Goal: Transaction & Acquisition: Purchase product/service

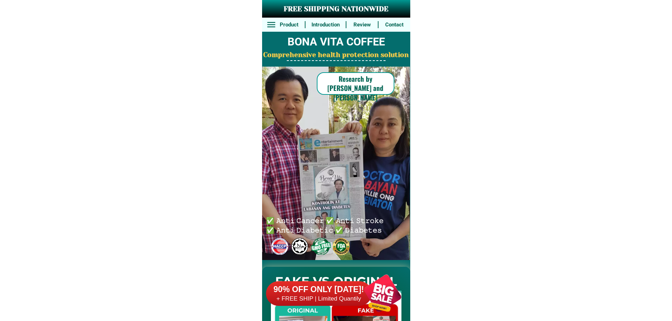
click at [349, 297] on h6 "+ FREE SHIP | Limited Quantily" at bounding box center [319, 299] width 106 height 8
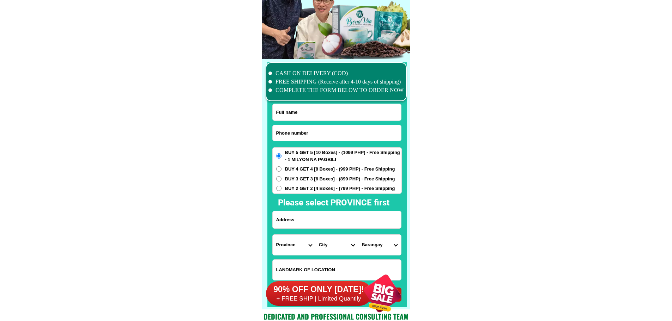
scroll to position [5484, 0]
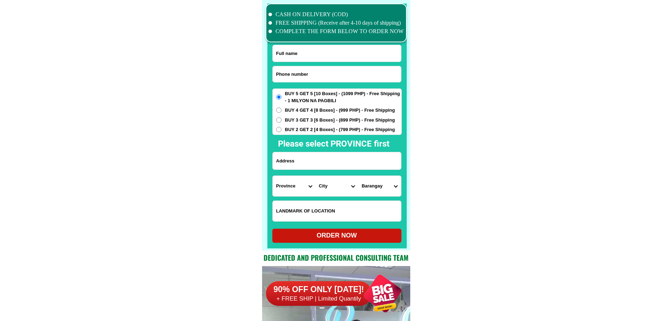
click at [328, 74] on input "Input phone_number" at bounding box center [337, 74] width 128 height 16
paste input "09180938262"
type input "09180938262"
click at [328, 50] on input "Input full_name" at bounding box center [337, 53] width 128 height 17
paste input "Abe Co"
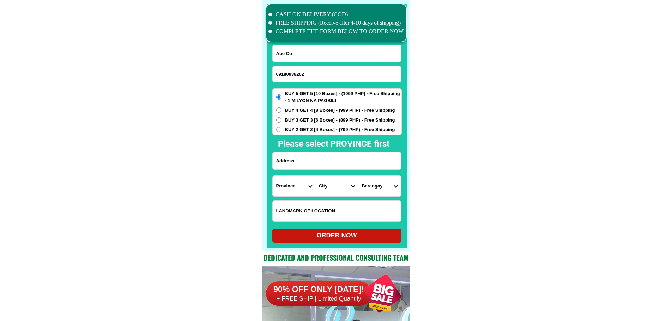
type input "Abe Co"
click at [314, 156] on input "Input address" at bounding box center [337, 160] width 128 height 17
paste input "[STREET_ADDRESS][PERSON_NAME]"
type input "[STREET_ADDRESS][PERSON_NAME]"
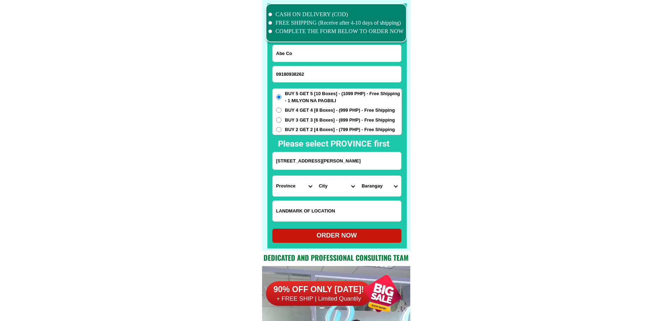
drag, startPoint x: 405, startPoint y: 167, endPoint x: 469, endPoint y: 174, distance: 64.6
click at [387, 164] on input "[STREET_ADDRESS][PERSON_NAME]" at bounding box center [337, 160] width 128 height 17
drag, startPoint x: 374, startPoint y: 163, endPoint x: 419, endPoint y: 164, distance: 44.5
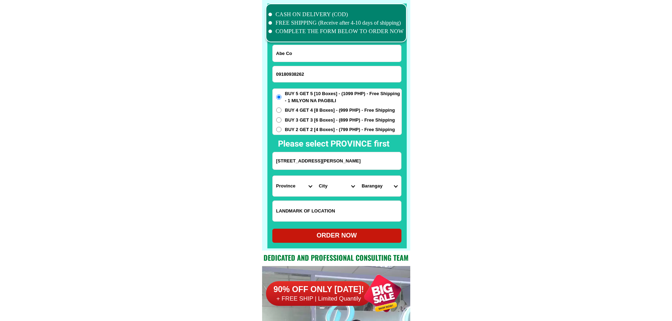
click at [296, 185] on select "Province [GEOGRAPHIC_DATA] [GEOGRAPHIC_DATA][PERSON_NAME][GEOGRAPHIC_DATA][GEOG…" at bounding box center [294, 186] width 43 height 20
click at [313, 188] on select "Province [GEOGRAPHIC_DATA] [GEOGRAPHIC_DATA][PERSON_NAME][GEOGRAPHIC_DATA][GEOG…" at bounding box center [294, 186] width 43 height 20
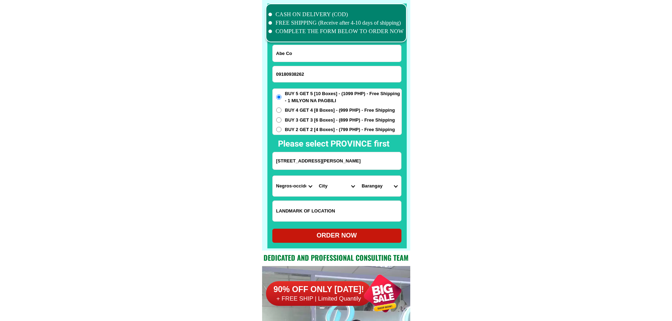
click at [299, 188] on select "Province [GEOGRAPHIC_DATA] [GEOGRAPHIC_DATA][PERSON_NAME][GEOGRAPHIC_DATA][GEOG…" at bounding box center [294, 186] width 43 height 20
select select "63_219"
click at [322, 188] on select "City [GEOGRAPHIC_DATA]-city [GEOGRAPHIC_DATA]-city [GEOGRAPHIC_DATA][PERSON_NAM…" at bounding box center [336, 186] width 43 height 20
select select "63_2199364"
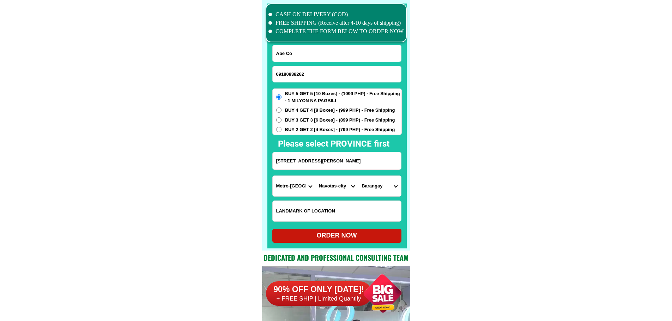
drag, startPoint x: 382, startPoint y: 160, endPoint x: 434, endPoint y: 167, distance: 52.7
click at [389, 160] on input "[STREET_ADDRESS][PERSON_NAME]" at bounding box center [337, 160] width 128 height 17
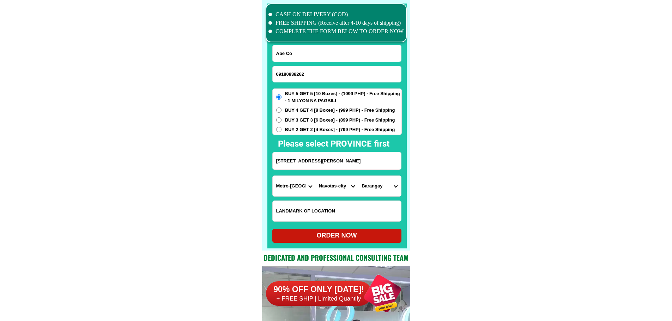
click at [379, 188] on select "Barangay Bagumbayan north Bagumbayan [GEOGRAPHIC_DATA] east Navotas west NBBS D…" at bounding box center [379, 186] width 43 height 20
drag, startPoint x: 386, startPoint y: 163, endPoint x: 424, endPoint y: 167, distance: 37.9
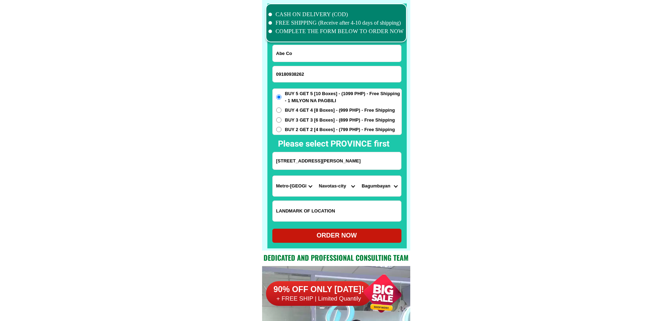
click at [382, 165] on input "[STREET_ADDRESS][PERSON_NAME]" at bounding box center [337, 160] width 128 height 17
click at [389, 186] on select "Barangay Bagumbayan north Bagumbayan [GEOGRAPHIC_DATA] east Navotas west NBBS D…" at bounding box center [379, 186] width 43 height 20
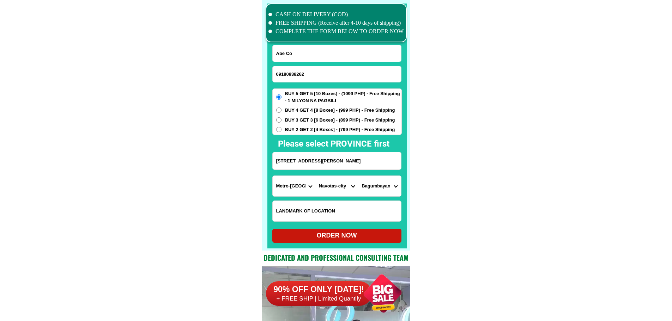
select select "63_21993643153"
click at [333, 231] on div "ORDER NOW" at bounding box center [336, 236] width 129 height 14
radio input "true"
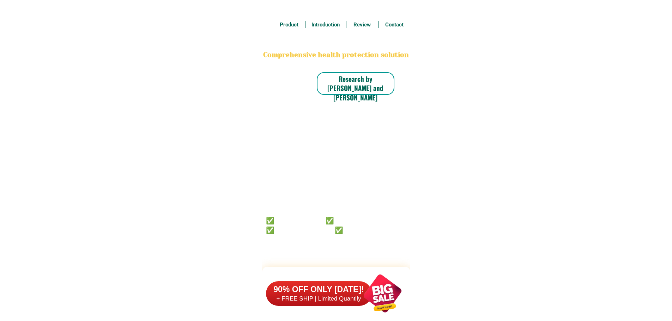
scroll to position [5484, 0]
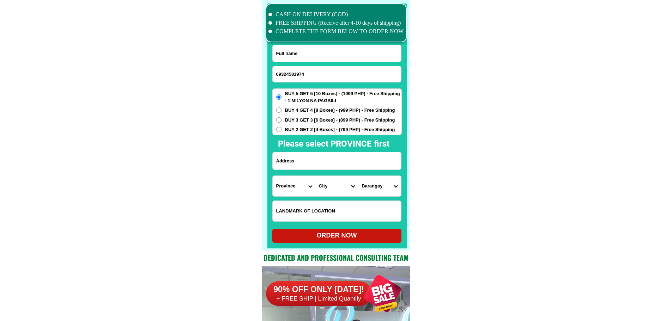
type input "09324581974"
paste input "Ester Limpag Encarnacion"
click at [332, 55] on input "Input full_name" at bounding box center [337, 53] width 128 height 17
type input "Ester Limpag Encarnacion"
click at [321, 162] on input "Input address" at bounding box center [337, 160] width 128 height 17
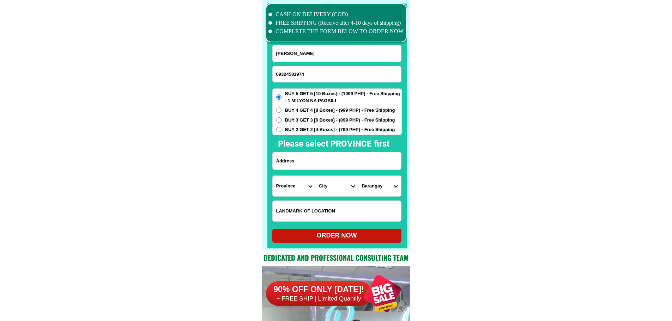
paste input "Lumbang Pulpogan,Cinsolacion"
type input "Lumbang Pulpogan,Cinsolacion"
click at [331, 209] on input "Input LANDMARKOFLOCATION" at bounding box center [337, 211] width 128 height 20
paste input ""Front Street Felqua Water Refilling""
type input ""Front Street Felqua Water Refilling""
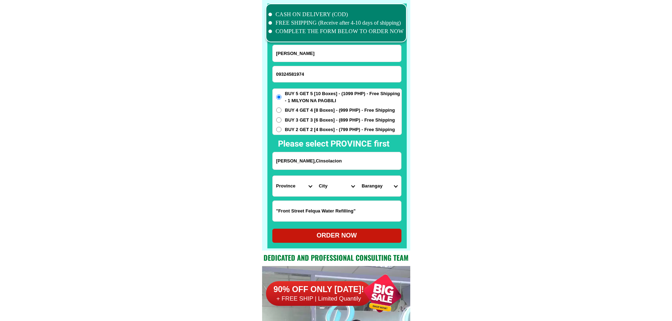
click at [290, 188] on select "Province [GEOGRAPHIC_DATA] [GEOGRAPHIC_DATA][PERSON_NAME][GEOGRAPHIC_DATA][GEOG…" at bounding box center [294, 186] width 43 height 20
select select "63_8"
click at [327, 187] on select "City" at bounding box center [336, 186] width 43 height 20
select select "63_88532"
click at [315, 176] on select "City Alcoy Aloguinsan Argao Asturias Badian Balamban Bantayan Barili Bogo-city …" at bounding box center [336, 186] width 43 height 20
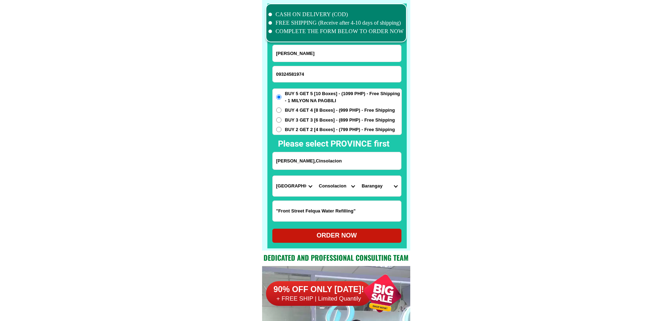
click at [385, 190] on select "Barangay Cabangahan Cansaga Casili Danglag Garing Jugan Lamac Lanipga Nangka Pa…" at bounding box center [379, 186] width 43 height 20
select select "63_885327289"
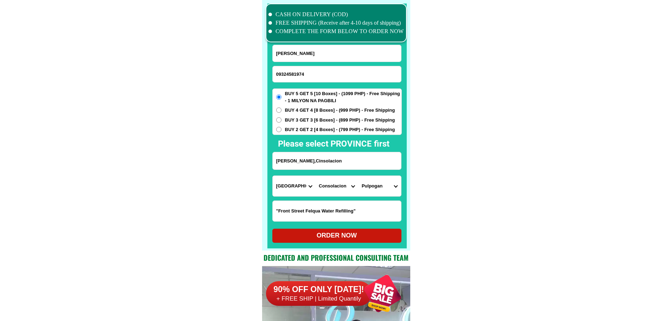
click at [334, 240] on div "ORDER NOW" at bounding box center [336, 236] width 129 height 10
radio input "true"
